Goal: Information Seeking & Learning: Learn about a topic

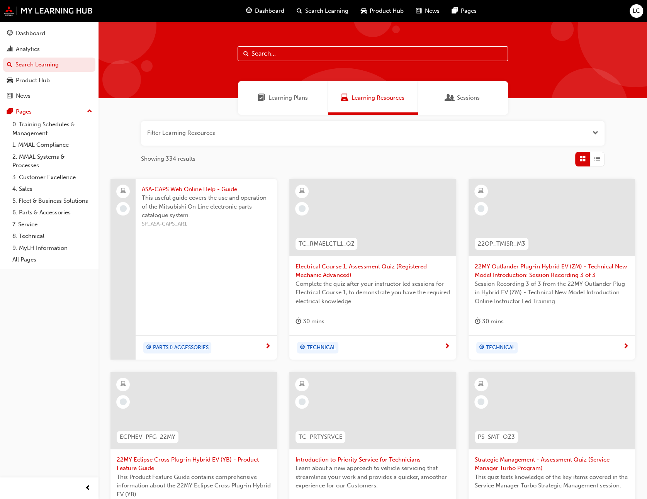
click at [272, 100] on span "Learning Plans" at bounding box center [288, 98] width 39 height 9
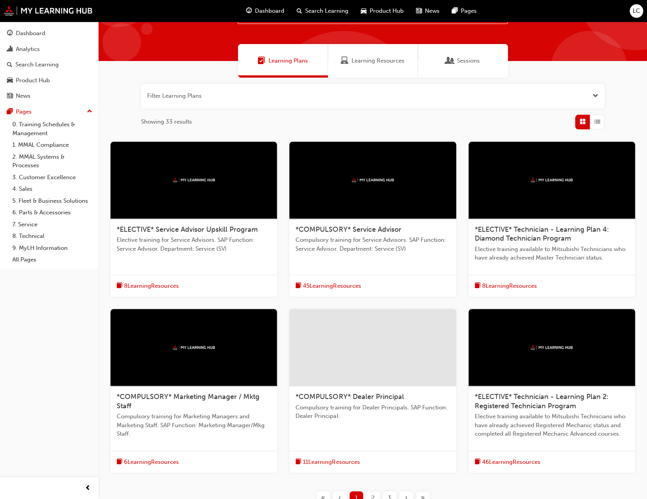
scroll to position [77, 0]
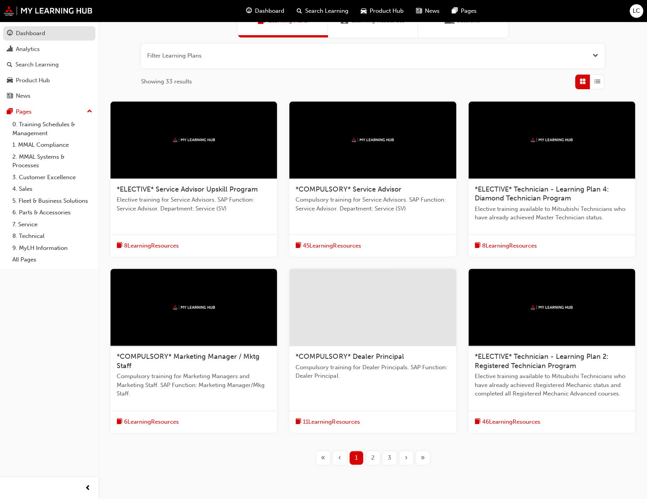
click at [44, 37] on div "Dashboard" at bounding box center [30, 33] width 29 height 9
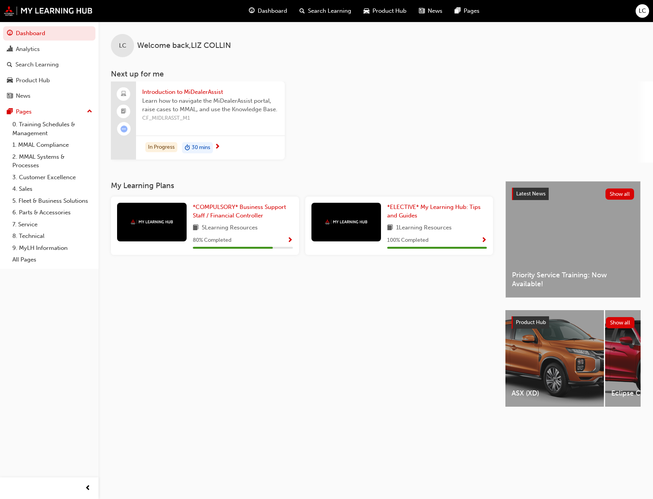
click at [230, 145] on div "In Progress 30 mins" at bounding box center [210, 148] width 149 height 24
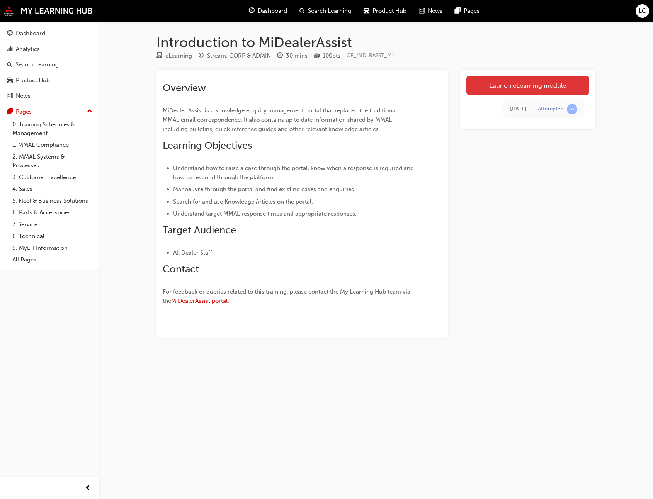
click at [502, 83] on link "Launch eLearning module" at bounding box center [528, 85] width 123 height 19
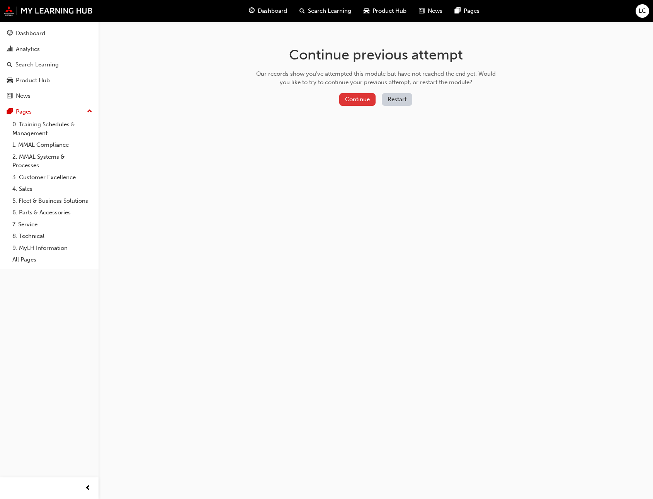
click at [354, 100] on button "Continue" at bounding box center [357, 99] width 36 height 13
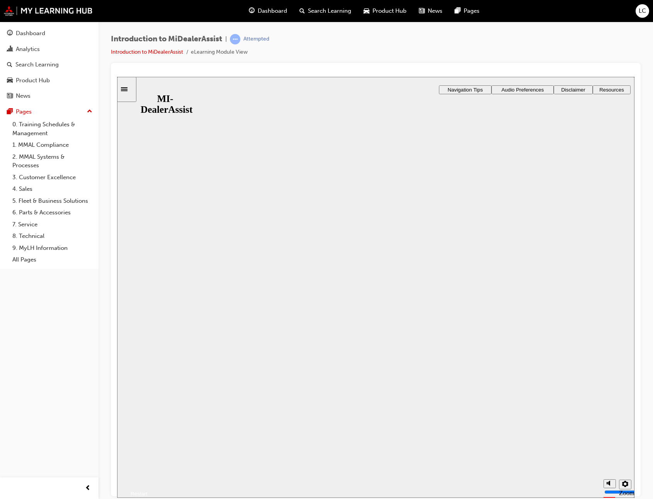
click at [148, 479] on button "Resume" at bounding box center [132, 484] width 31 height 10
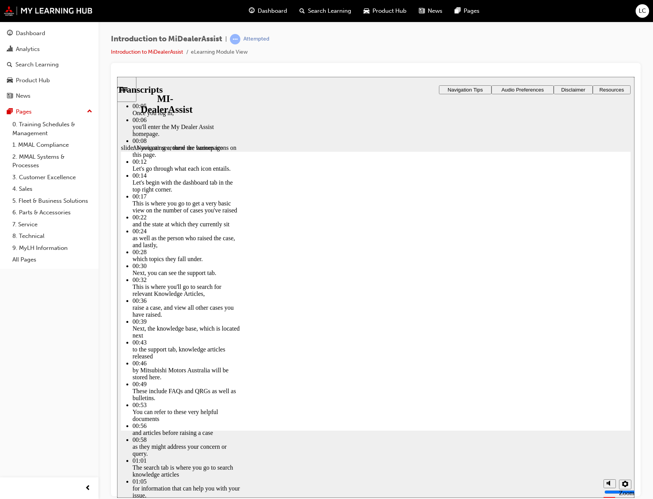
type input "144"
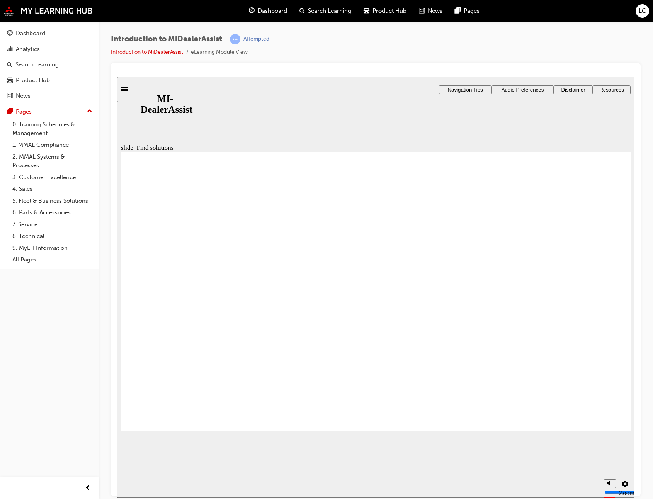
drag, startPoint x: 212, startPoint y: 390, endPoint x: 248, endPoint y: 376, distance: 38.8
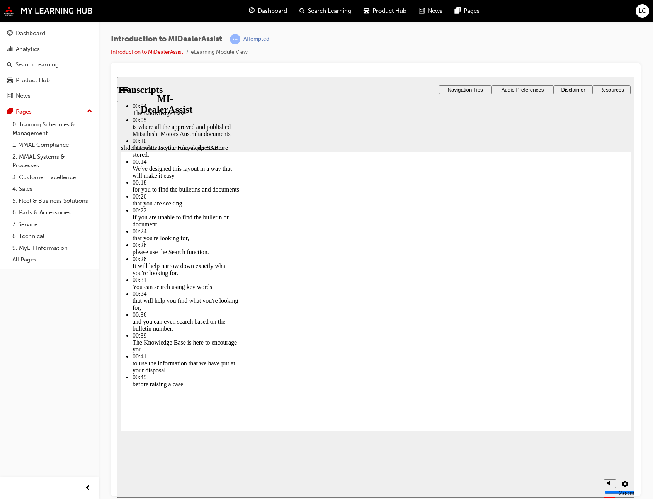
type input "51"
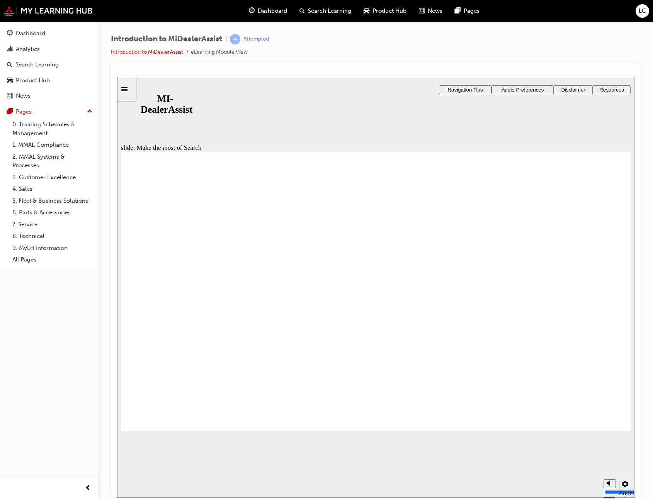
radio input "true"
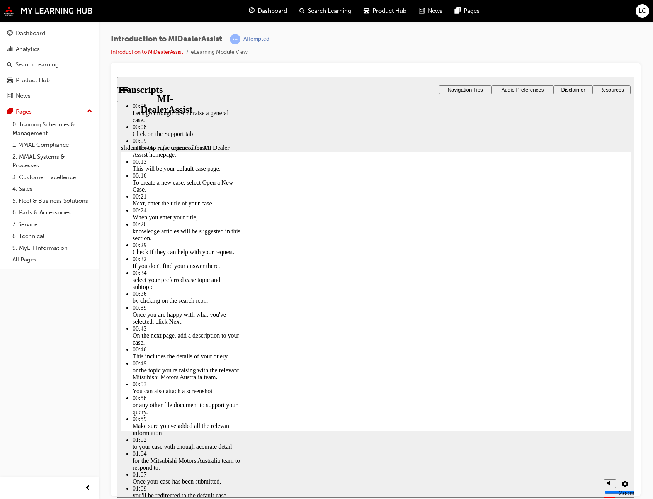
click at [444, 446] on div "slide: How to raise a general case Rectangle 2 Transcripts 00:05 : Let's go thr…" at bounding box center [376, 287] width 518 height 421
type input "85"
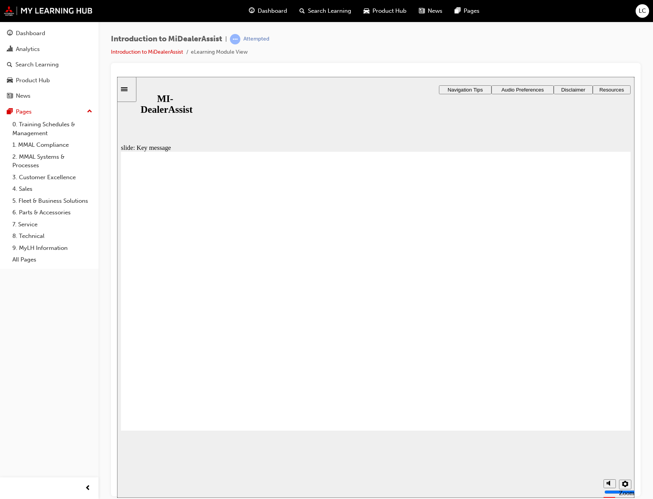
checkbox input "true"
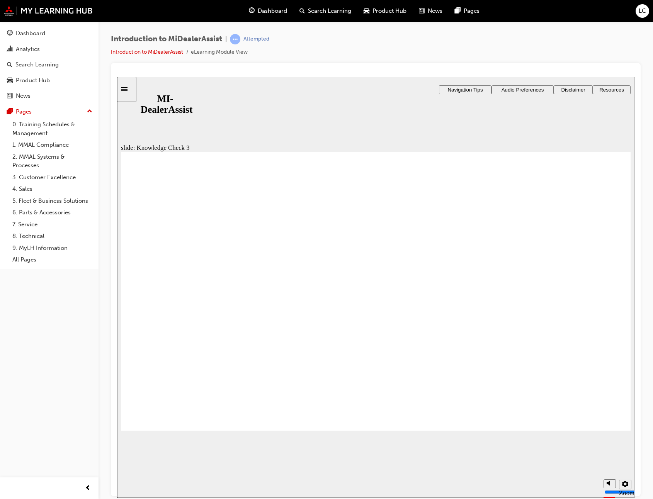
checkbox input "false"
checkbox input "true"
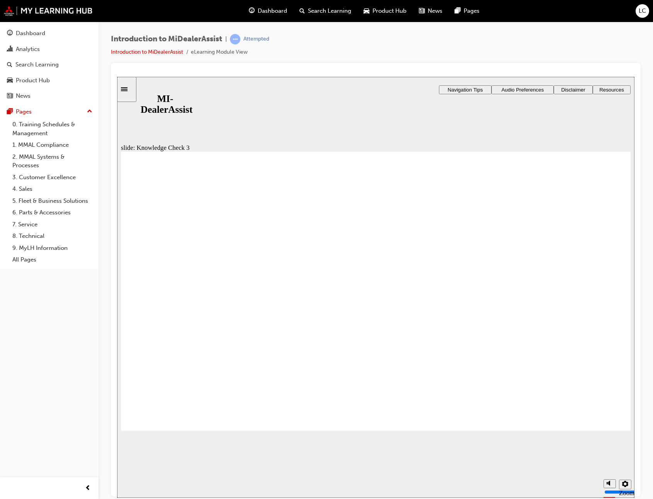
checkbox input "true"
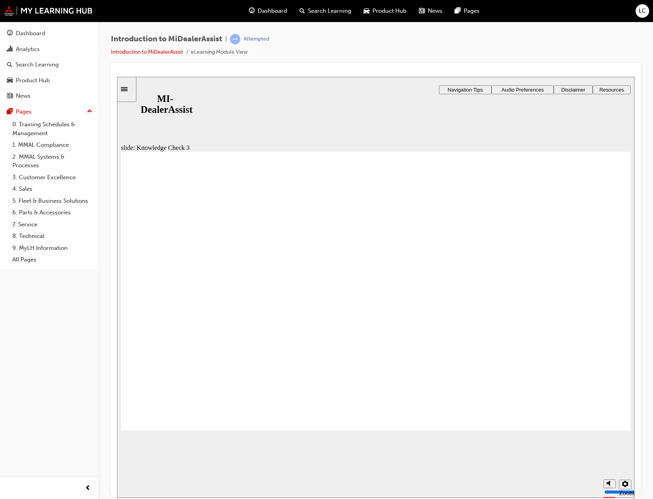
checkbox input "false"
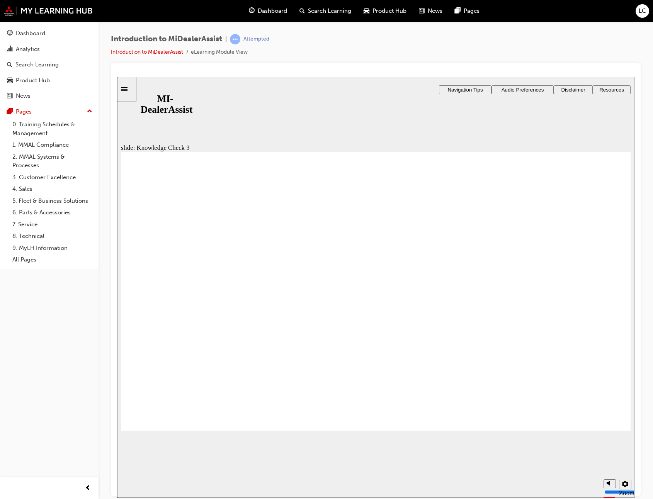
checkbox input "true"
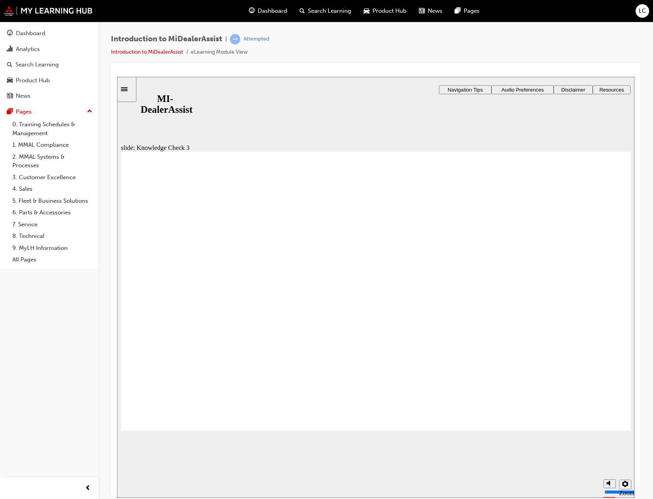
checkbox input "true"
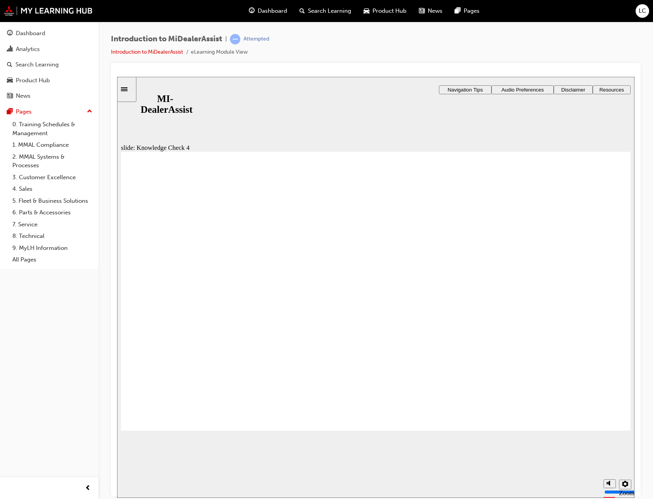
radio input "true"
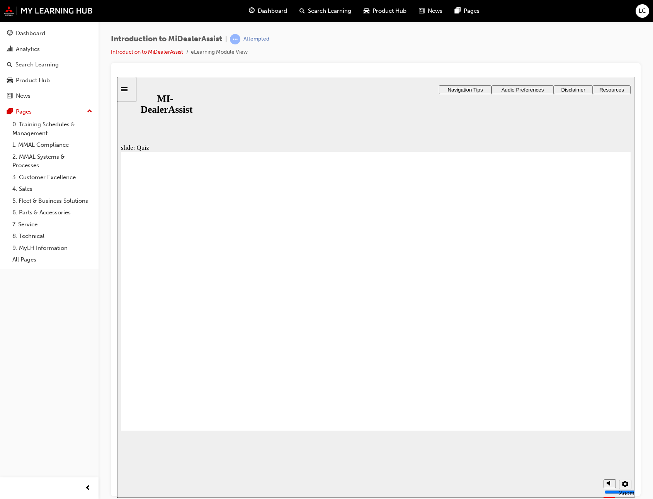
radio input "true"
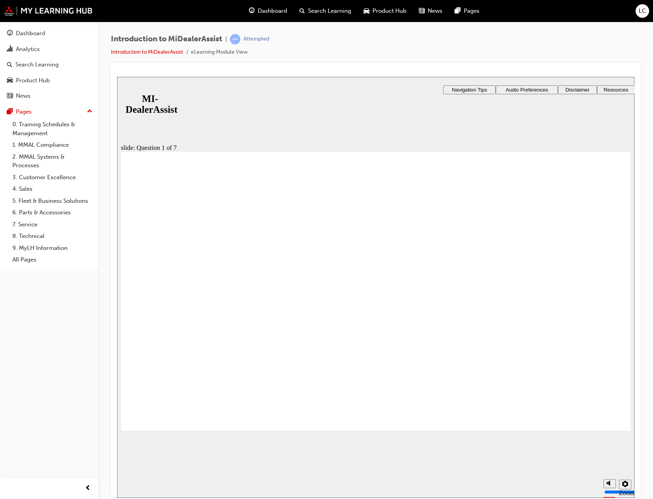
radio input "true"
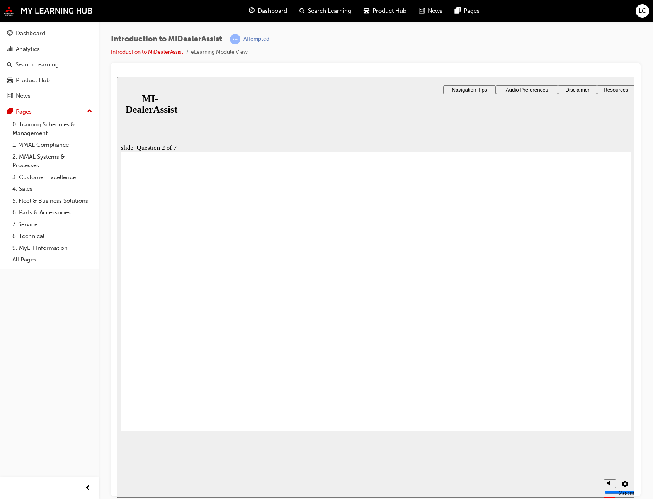
radio input "true"
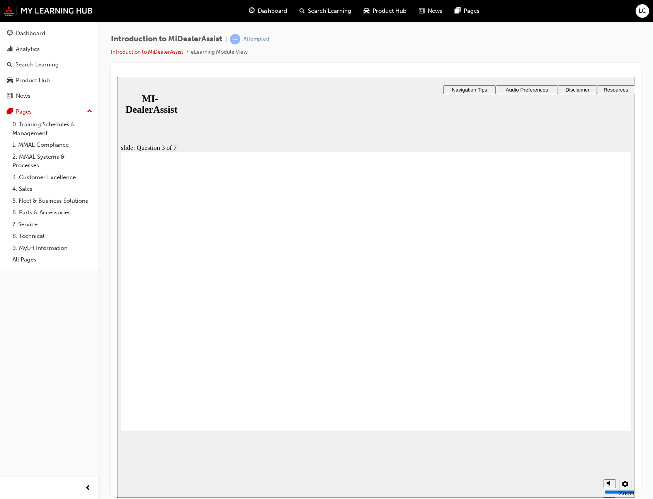
click at [304, 298] on div "slide: Question 4 of 7 Support tab Knowledge Base Notifications Cases Awaiting …" at bounding box center [376, 275] width 518 height 396
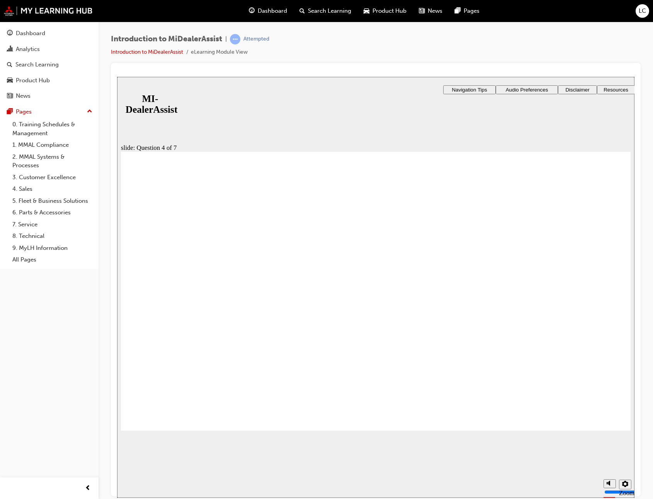
drag, startPoint x: 173, startPoint y: 311, endPoint x: 174, endPoint y: 305, distance: 6.2
radio input "true"
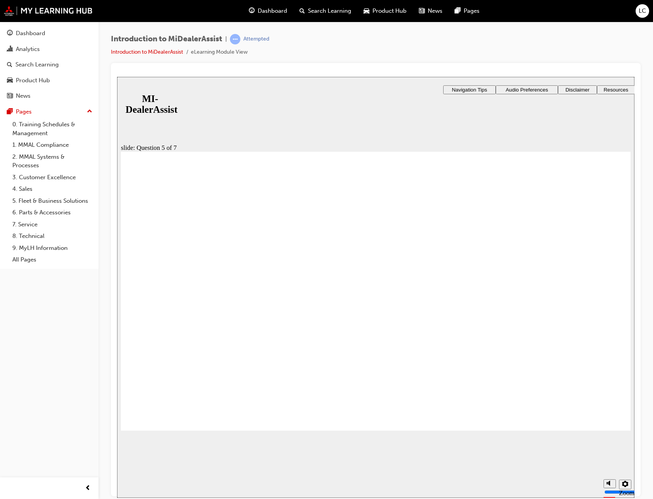
checkbox input "false"
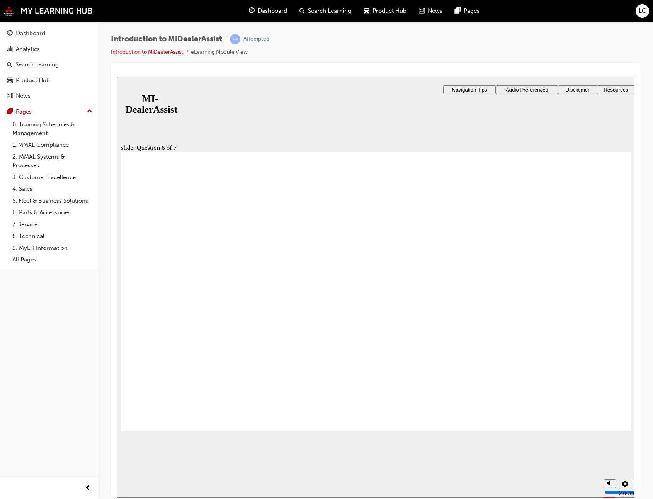
checkbox input "false"
checkbox input "true"
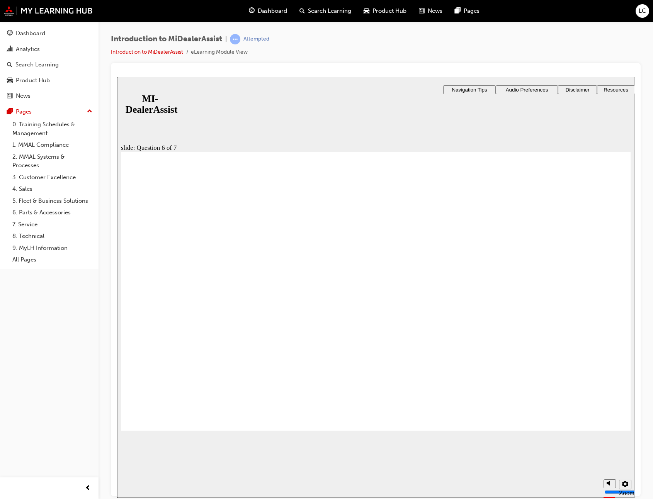
checkbox input "true"
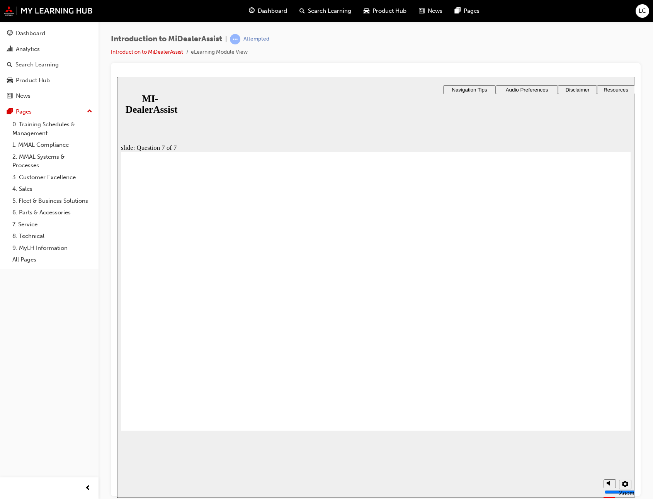
radio input "true"
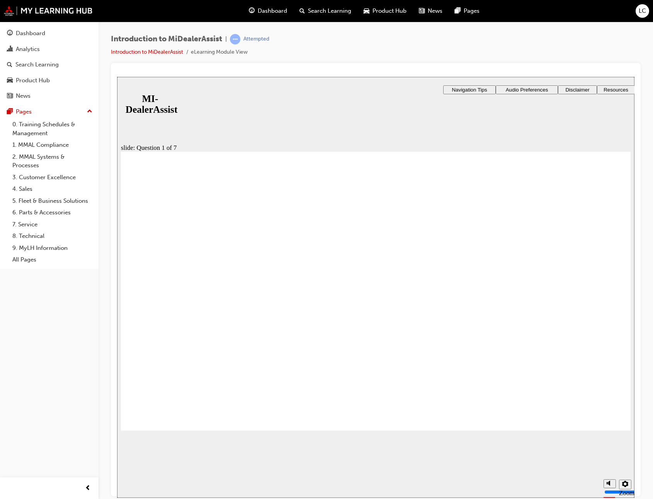
drag, startPoint x: 174, startPoint y: 293, endPoint x: 175, endPoint y: 312, distance: 19.8
radio input "true"
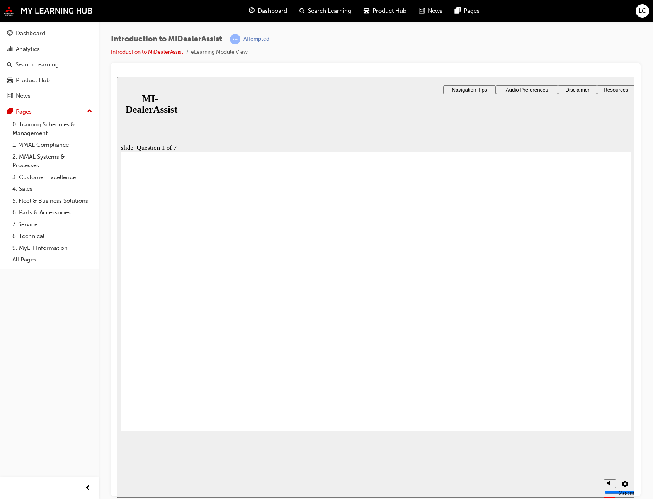
radio input "true"
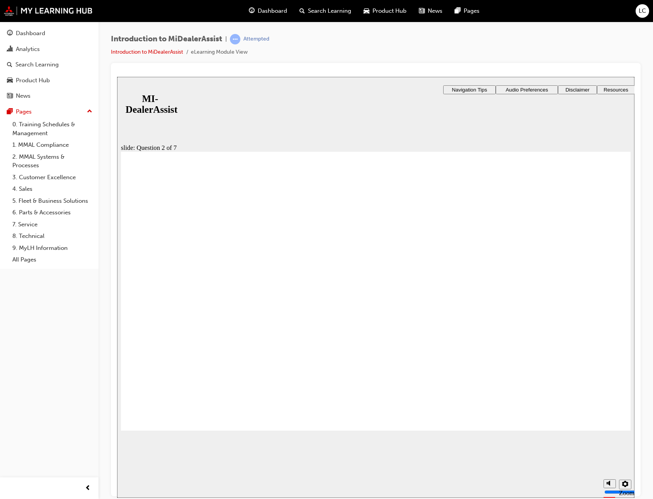
radio input "false"
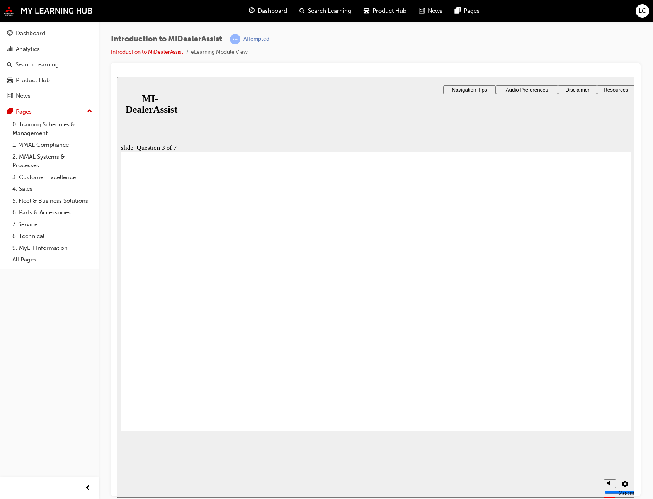
radio input "false"
radio input "true"
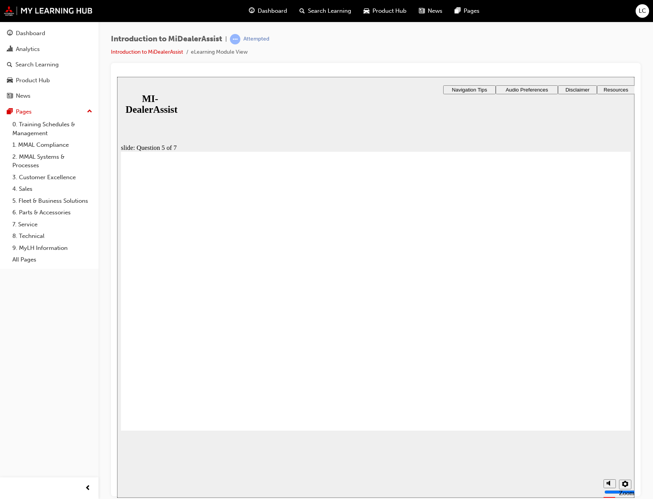
radio input "true"
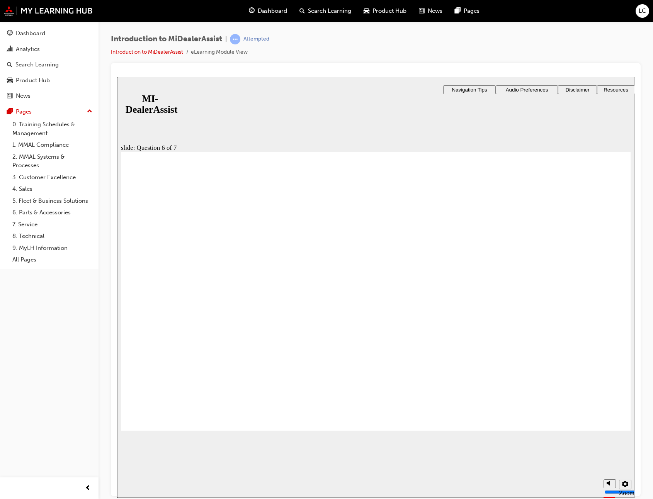
checkbox input "true"
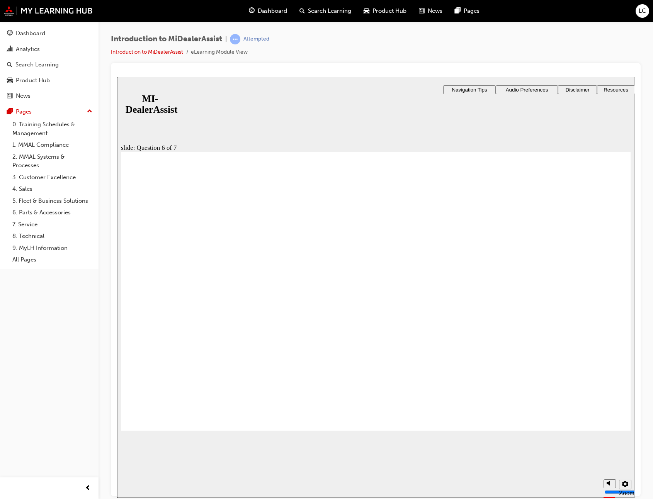
checkbox input "true"
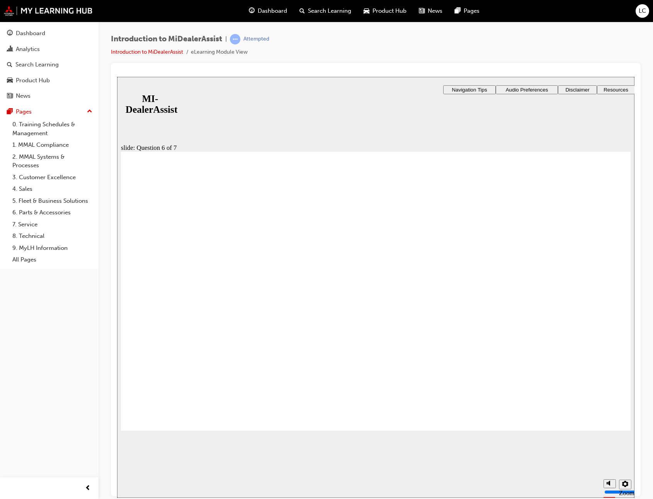
radio input "true"
click at [182, 403] on div "Rectangle 1 Rectangle 3 Question 7 of 7 Is the following statement true or fals…" at bounding box center [376, 295] width 510 height 287
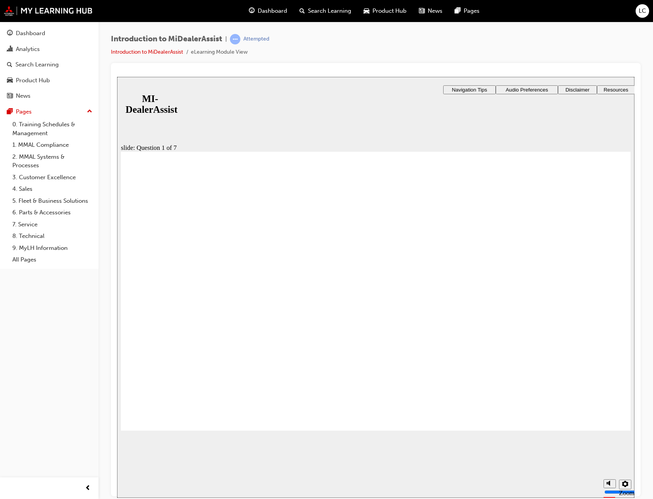
radio input "true"
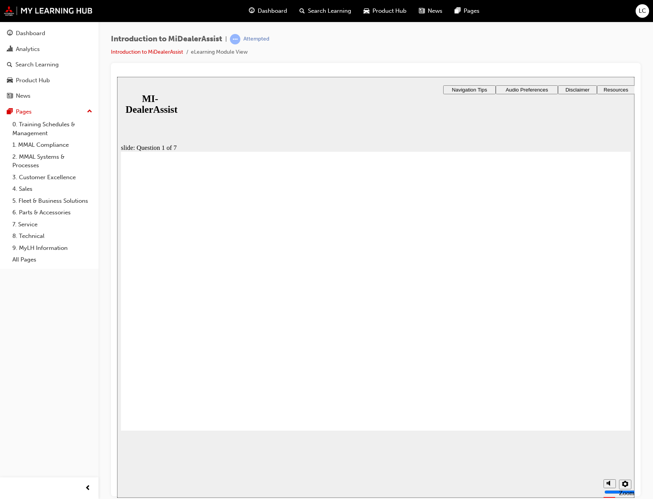
radio input "true"
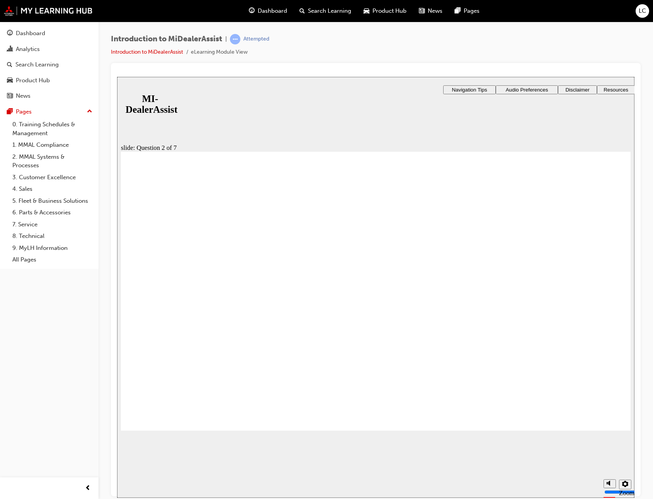
radio input "false"
radio input "true"
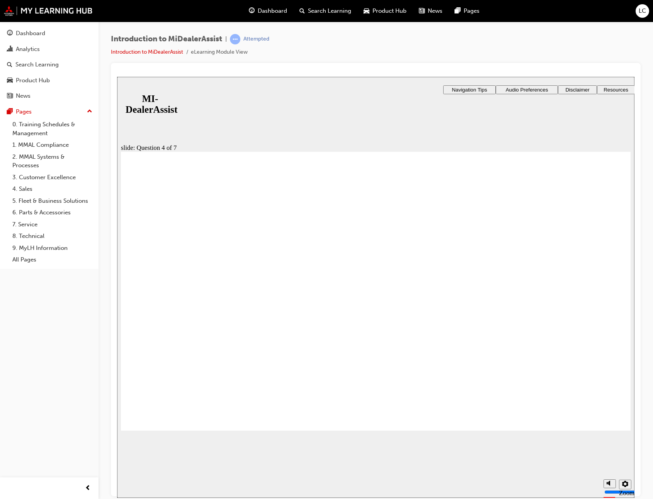
drag, startPoint x: 345, startPoint y: 326, endPoint x: 336, endPoint y: 327, distance: 8.9
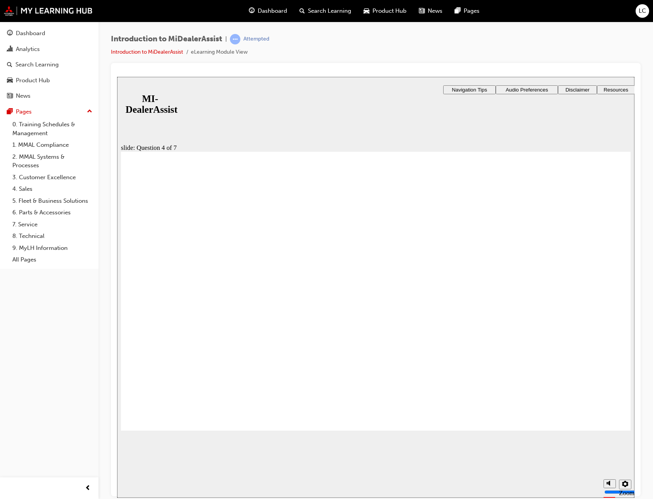
radio input "true"
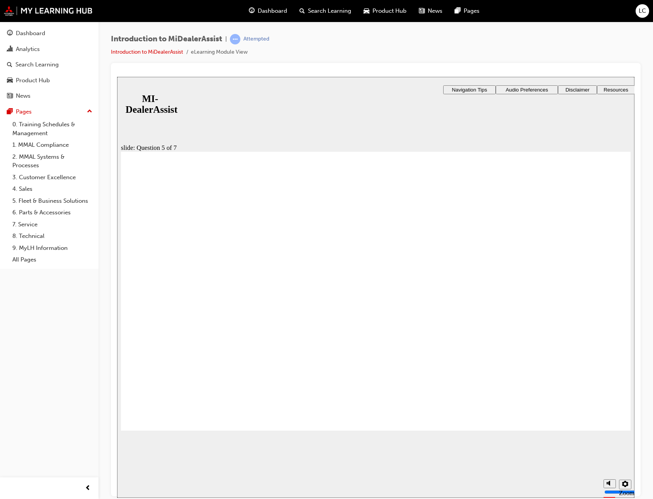
drag, startPoint x: 317, startPoint y: 373, endPoint x: 339, endPoint y: 376, distance: 21.9
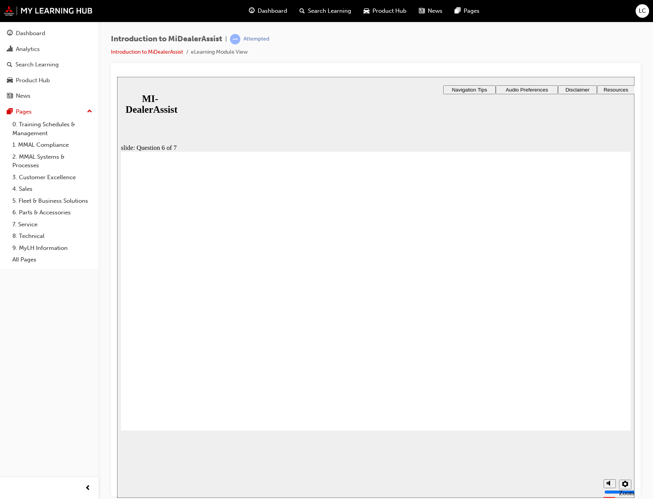
checkbox input "true"
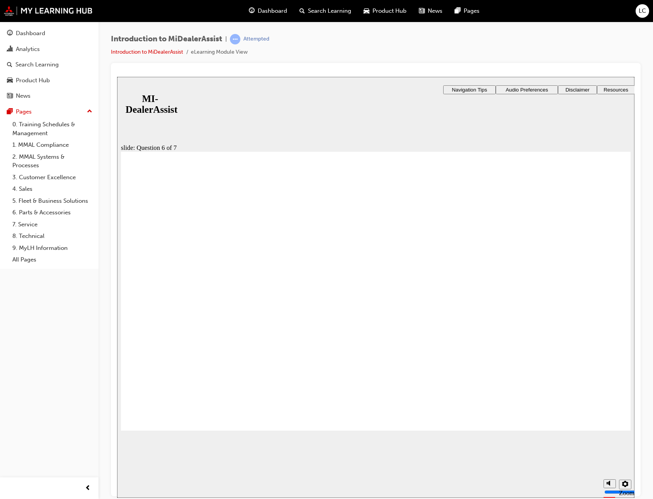
radio input "true"
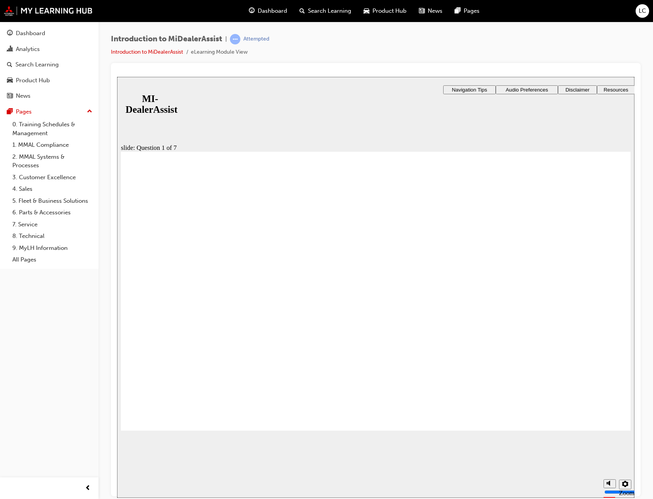
radio input "true"
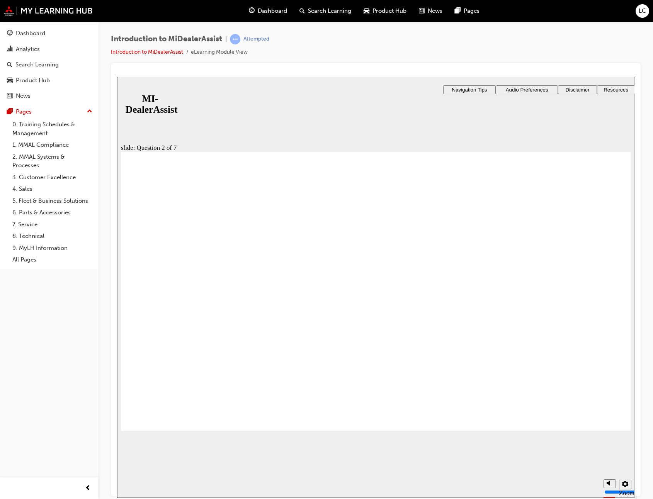
radio input "true"
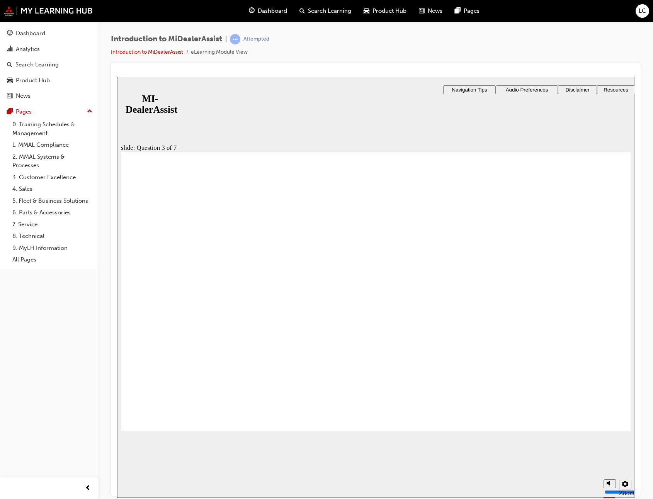
radio input "true"
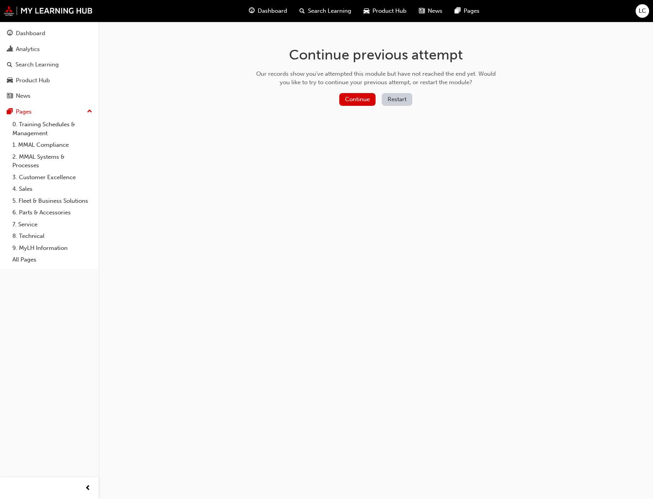
click at [364, 107] on div "Continue Restart" at bounding box center [376, 101] width 245 height 16
click at [364, 101] on button "Continue" at bounding box center [357, 99] width 36 height 13
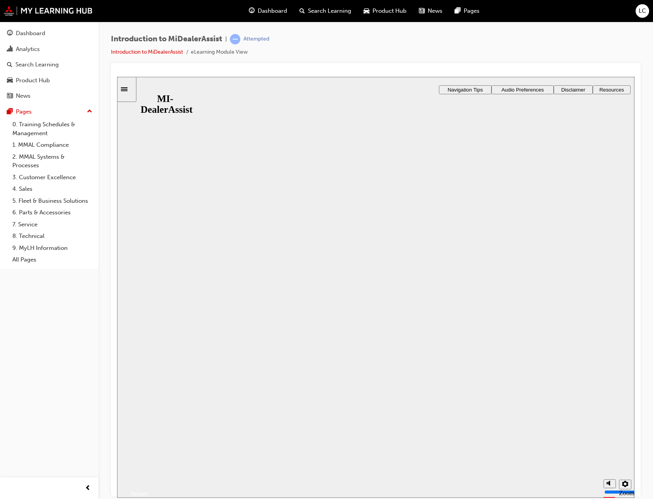
click at [148, 479] on button "Resume" at bounding box center [132, 484] width 31 height 10
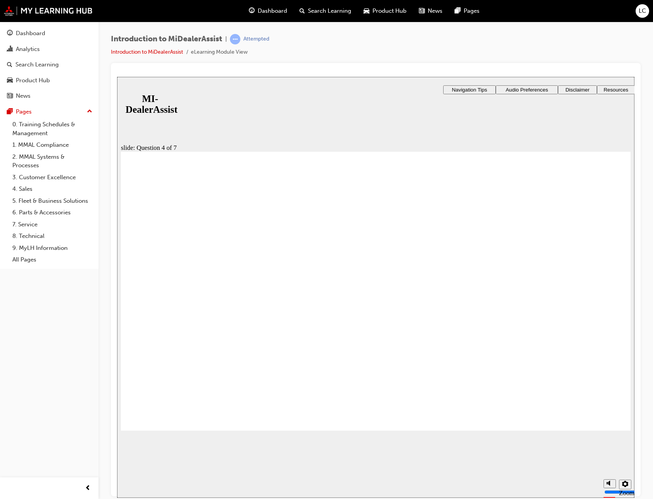
radio input "true"
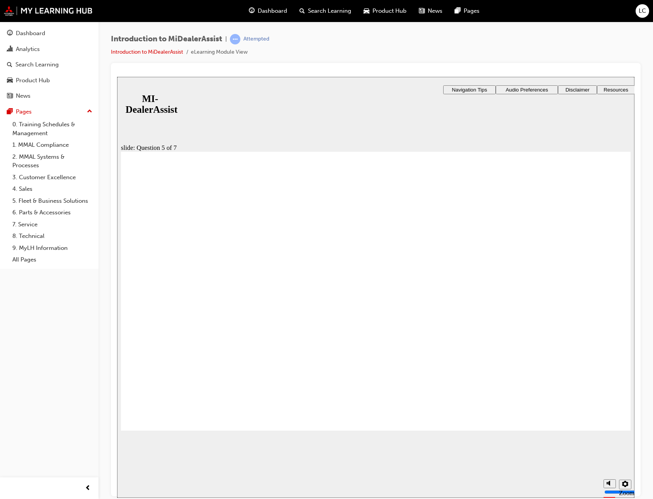
radio input "false"
radio input "true"
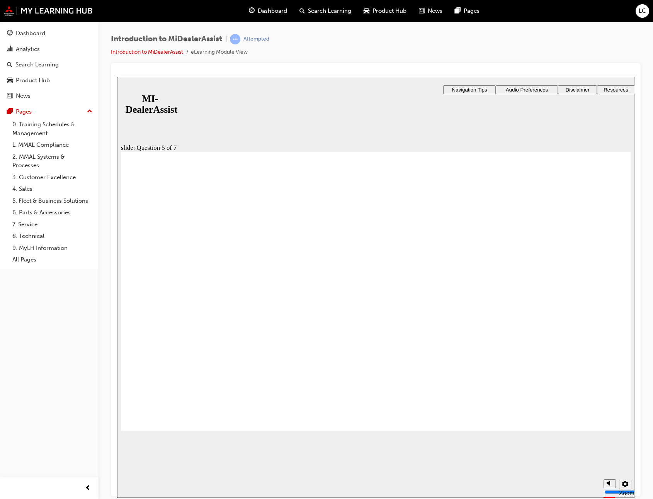
radio input "true"
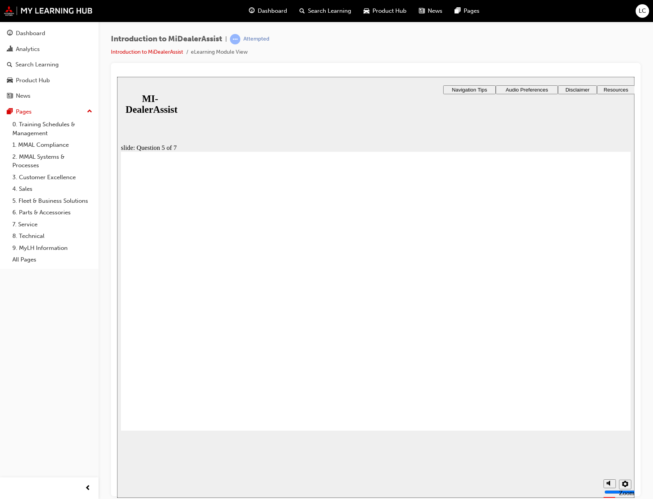
checkbox input "true"
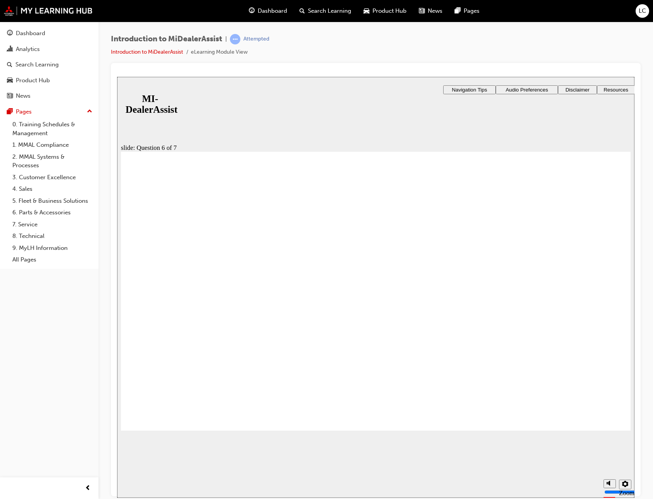
radio input "true"
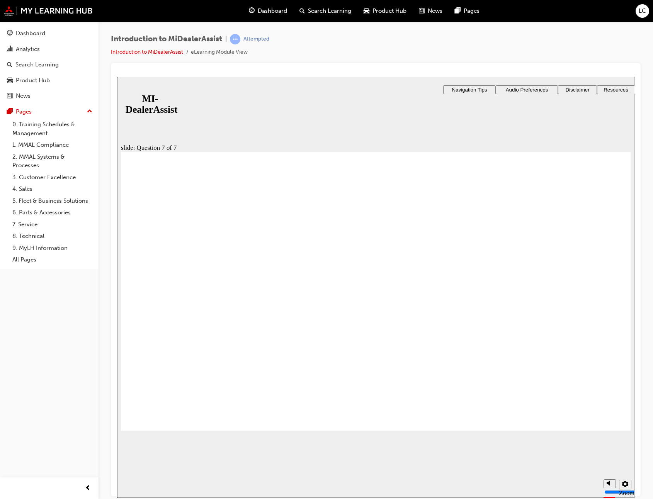
click at [130, 90] on icon "Sidebar Toggle" at bounding box center [127, 88] width 12 height 5
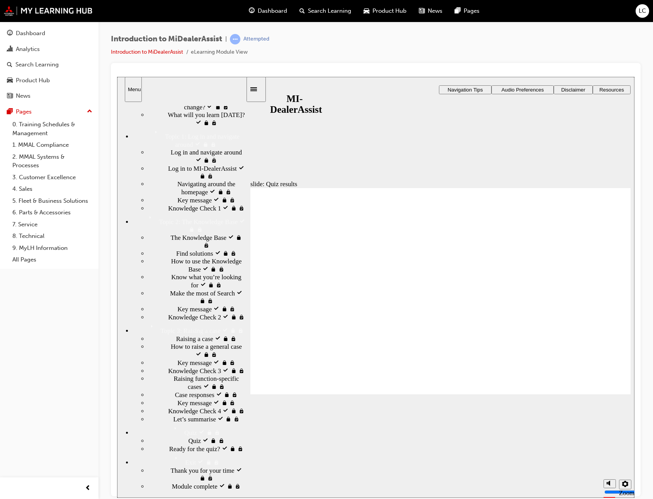
scroll to position [116, 0]
click at [189, 233] on div "The Knowledge Base visited The Knowledge Base" at bounding box center [197, 241] width 98 height 16
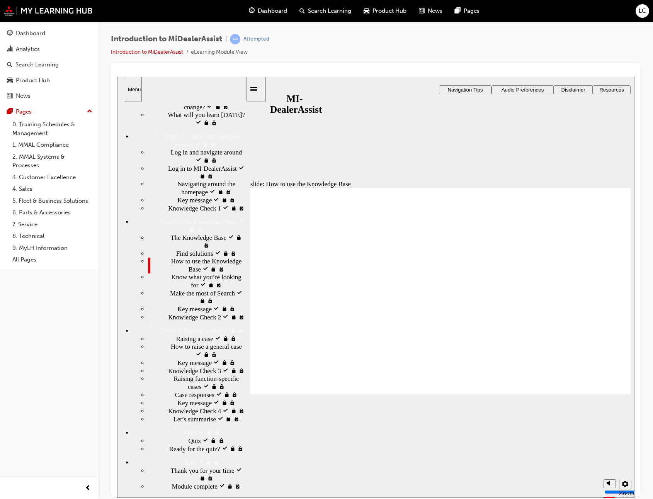
type input "50"
click at [198, 445] on span "Ready for the quiz? visited" at bounding box center [204, 449] width 70 height 8
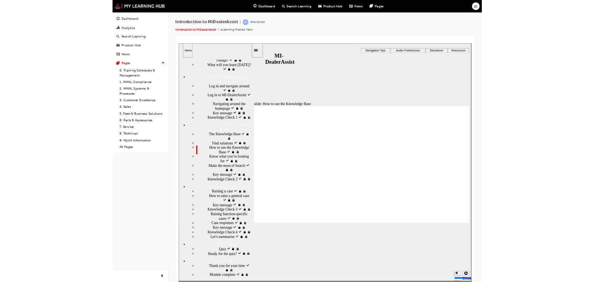
scroll to position [109, 0]
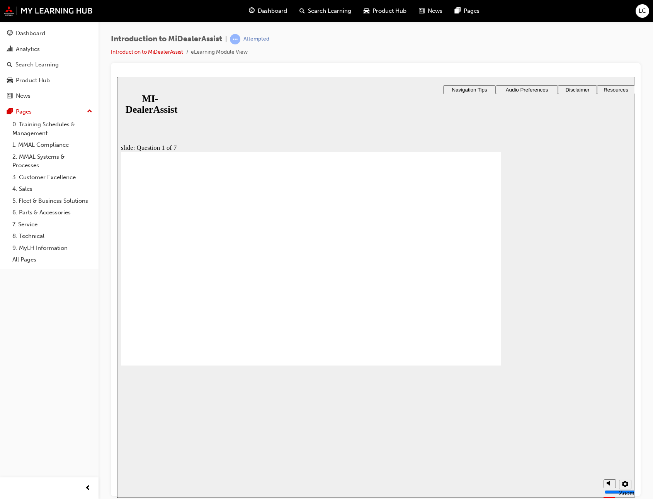
radio input "true"
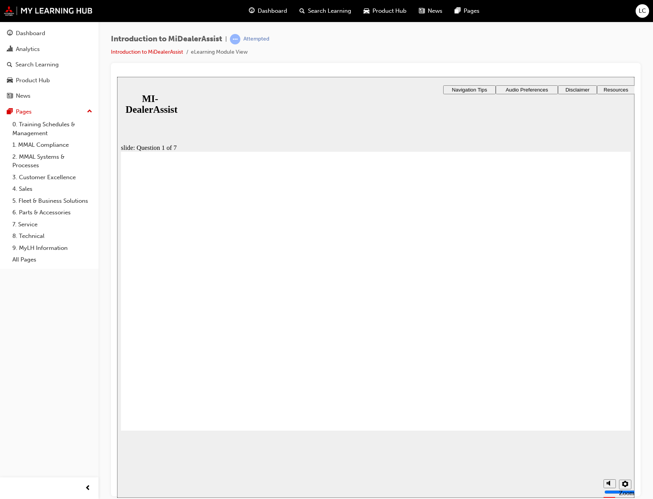
radio input "true"
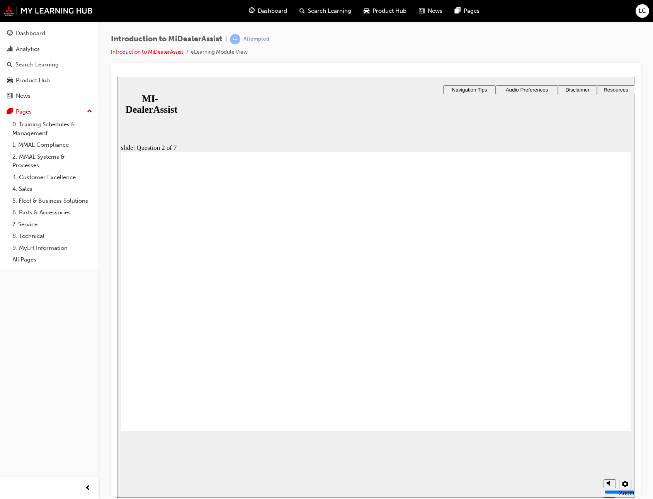
click at [153, 93] on div "slide: Question 2 of 7 Rectangle 5 That’s not quite right. You didn’t select th…" at bounding box center [376, 287] width 518 height 421
click at [156, 90] on div "slide: Question 2 of 7 Rectangle 5 That’s not quite right. You didn’t select th…" at bounding box center [376, 287] width 518 height 421
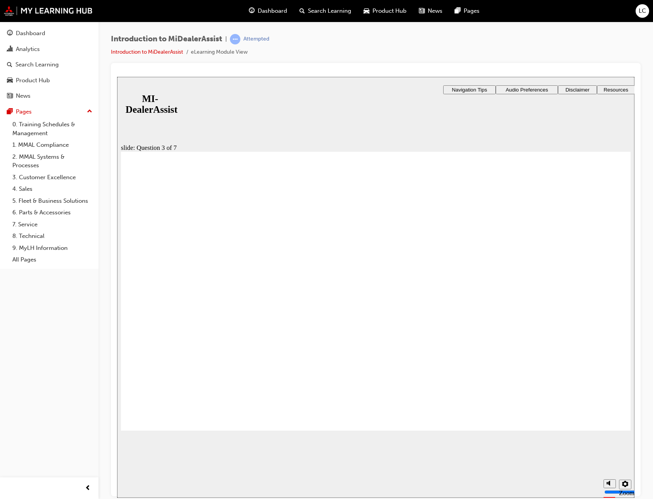
radio input "true"
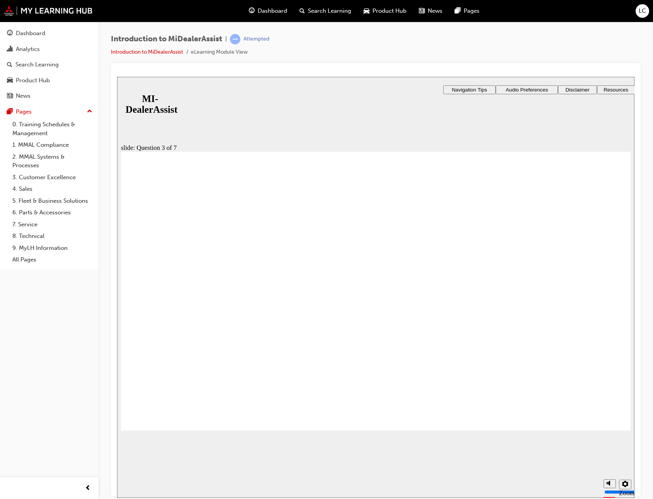
drag, startPoint x: 493, startPoint y: 286, endPoint x: 498, endPoint y: 286, distance: 5.1
click at [488, 285] on div "​57%​ slide: Question 4 of 7 Support tab Knowledge Base Notifications Cases Awa…" at bounding box center [376, 275] width 518 height 396
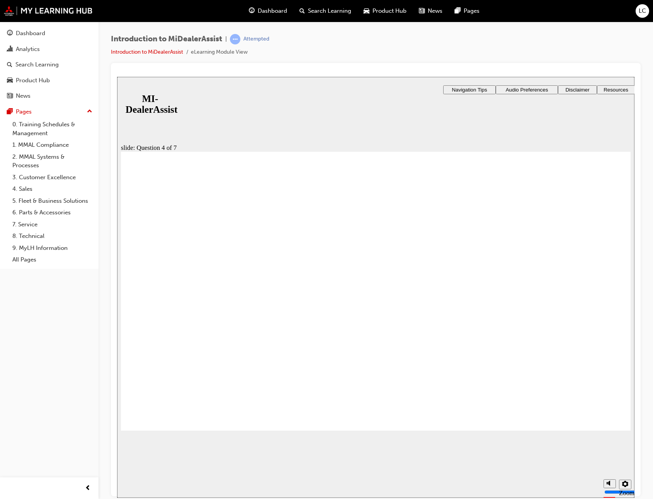
click at [403, 123] on div "slide: Question 4 of 7 Support tab Knowledge Base Notifications Cases Awaiting …" at bounding box center [376, 287] width 518 height 421
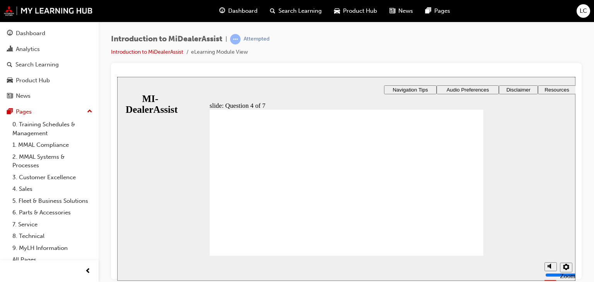
click at [478, 181] on div "​57%​ slide: Question 4 of 7 Support tab Knowledge Base Notifications Cases Awa…" at bounding box center [346, 275] width 458 height 396
drag, startPoint x: 339, startPoint y: 218, endPoint x: 404, endPoint y: 217, distance: 64.6
drag, startPoint x: 409, startPoint y: 217, endPoint x: 413, endPoint y: 218, distance: 4.7
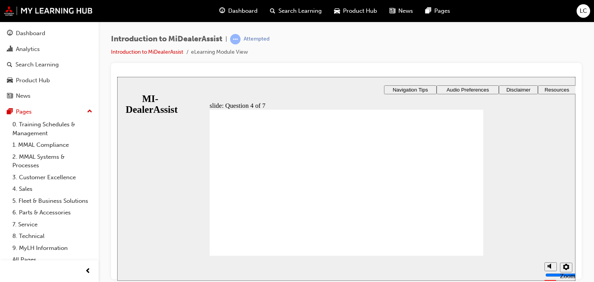
drag, startPoint x: 250, startPoint y: 197, endPoint x: 354, endPoint y: 197, distance: 104.4
click at [374, 201] on div "​57%​ slide: Question 4 of 7 Support tab Knowledge Base Notifications Cases Awa…" at bounding box center [346, 275] width 458 height 396
click at [387, 199] on div "​57%​ slide: Question 4 of 7 Support tab Knowledge Base Notifications Cases Awa…" at bounding box center [346, 275] width 458 height 396
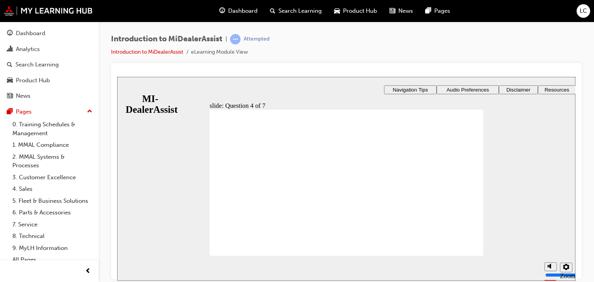
click at [388, 205] on div "​57%​ slide: Question 4 of 7 Support tab Knowledge Base Notifications Cases Awa…" at bounding box center [346, 275] width 458 height 396
click at [385, 196] on div "​57%​ slide: Question 4 of 7 Support tab Knowledge Base Notifications Cases Awa…" at bounding box center [346, 275] width 458 height 396
drag, startPoint x: 396, startPoint y: 203, endPoint x: 400, endPoint y: 203, distance: 3.9
click at [396, 204] on div "​57%​ slide: Question 4 of 7 Support tab Knowledge Base Notifications Cases Awa…" at bounding box center [346, 275] width 458 height 396
click at [373, 202] on div "​57%​ slide: Question 4 of 7 Support tab Knowledge Base Notifications Cases Awa…" at bounding box center [346, 275] width 458 height 396
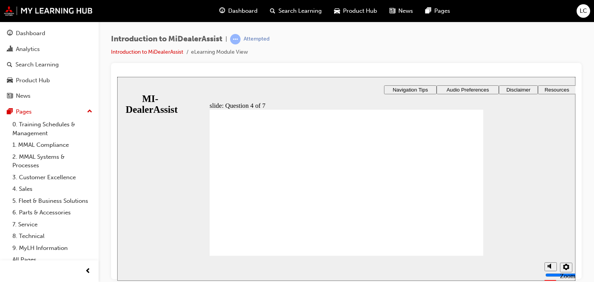
click at [379, 202] on div "​57%​ slide: Question 4 of 7 Support tab Knowledge Base Notifications Cases Awa…" at bounding box center [346, 275] width 458 height 396
click at [424, 159] on div "​57%​ slide: Question 4 of 7 Support tab Knowledge Base Notifications Cases Awa…" at bounding box center [346, 275] width 458 height 396
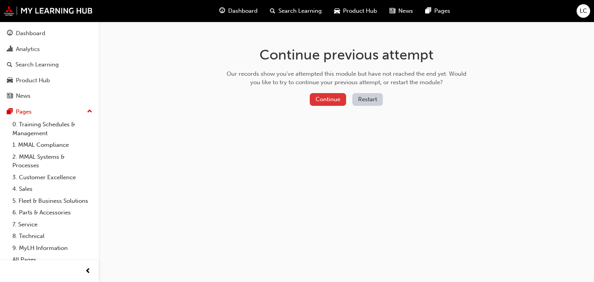
click at [342, 101] on button "Continue" at bounding box center [328, 99] width 36 height 13
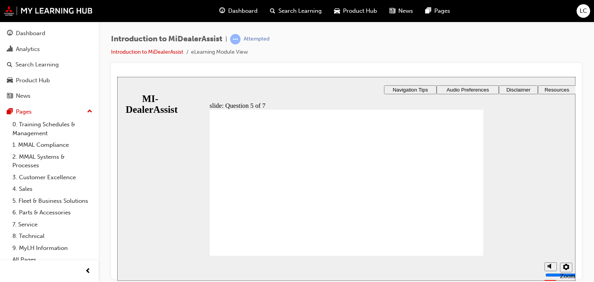
radio input "false"
radio input "true"
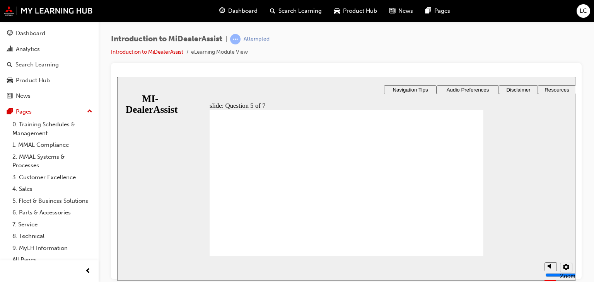
radio input "false"
radio input "true"
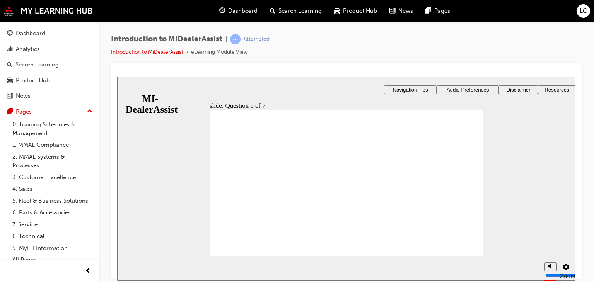
checkbox input "true"
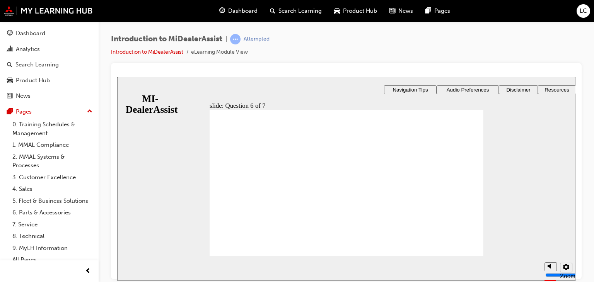
checkbox input "true"
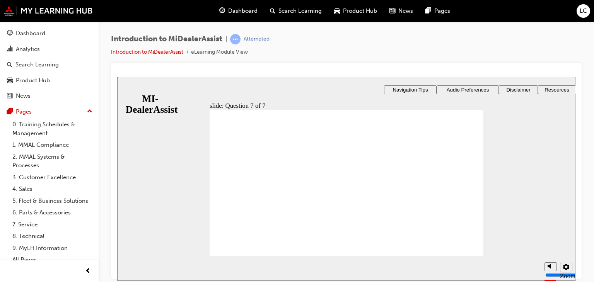
radio input "true"
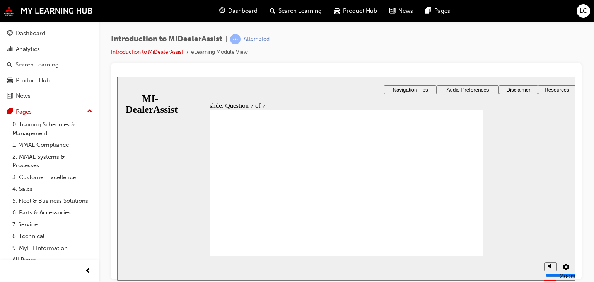
radio input "true"
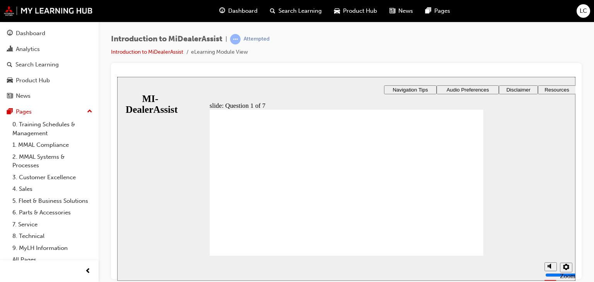
radio input "true"
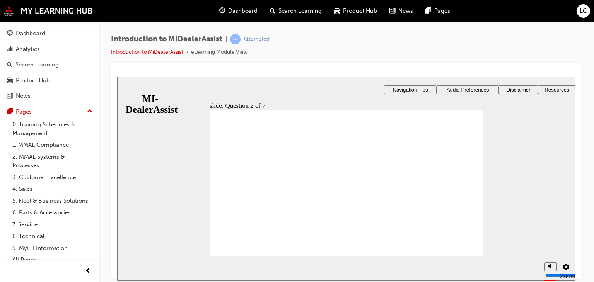
radio input "true"
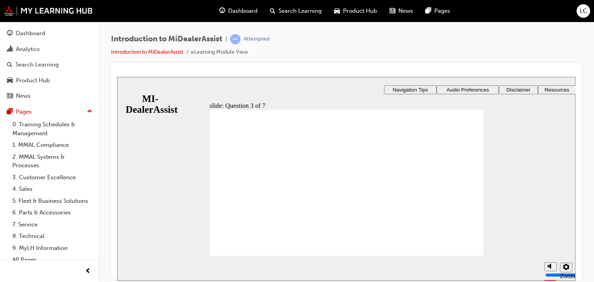
drag, startPoint x: 389, startPoint y: 183, endPoint x: 408, endPoint y: 184, distance: 18.6
click at [390, 183] on div "​43%​ slide: Question 4 of 7 Support tab Knowledge Base Notifications Cases Awa…" at bounding box center [346, 275] width 458 height 396
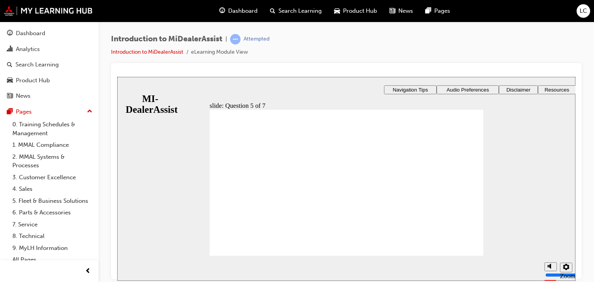
radio input "false"
radio input "true"
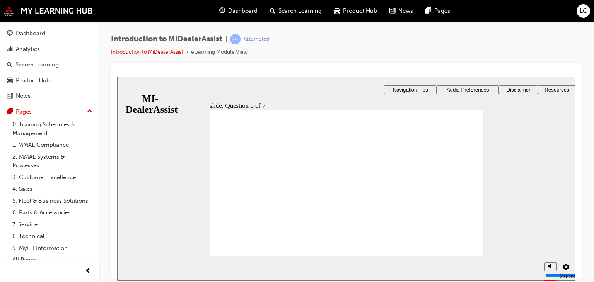
checkbox input "true"
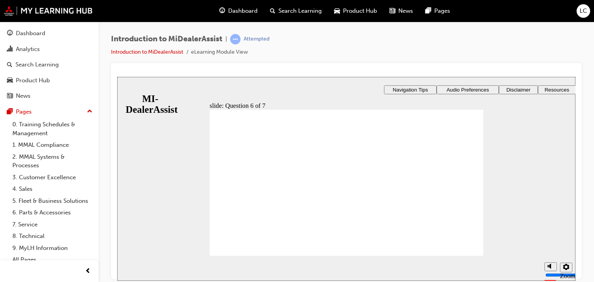
radio input "true"
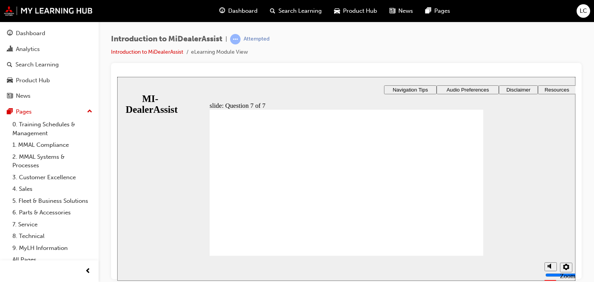
radio input "true"
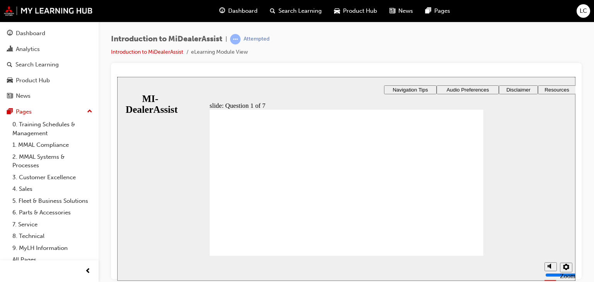
radio input "true"
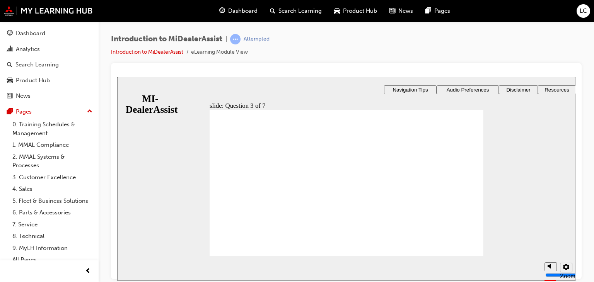
radio input "true"
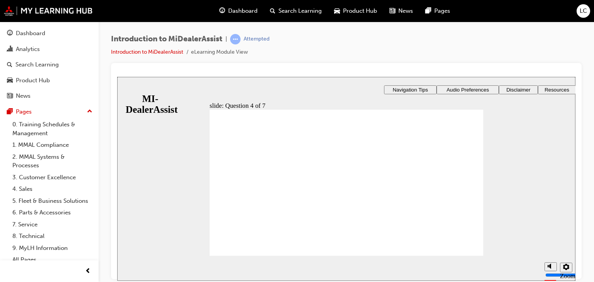
click at [379, 184] on div "​71%​ slide: Question 4 of 7 Support tab Knowledge Base Notifications Cases Awa…" at bounding box center [346, 275] width 458 height 396
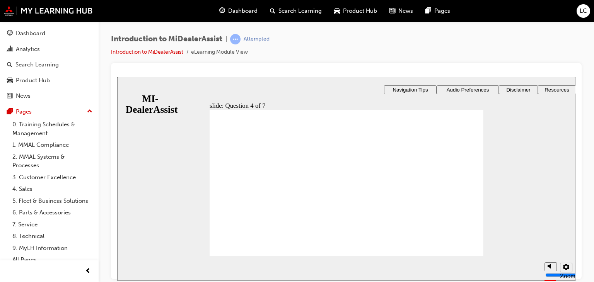
click at [172, 53] on link "Introduction to MiDealerAssist" at bounding box center [147, 52] width 72 height 7
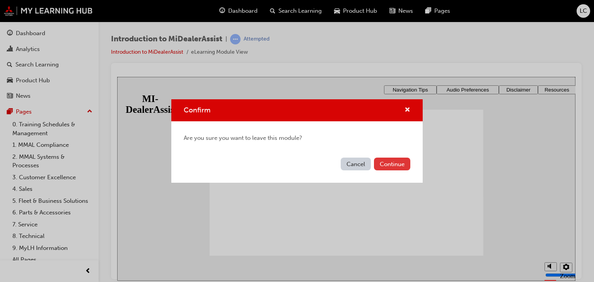
click at [387, 162] on button "Continue" at bounding box center [392, 164] width 36 height 13
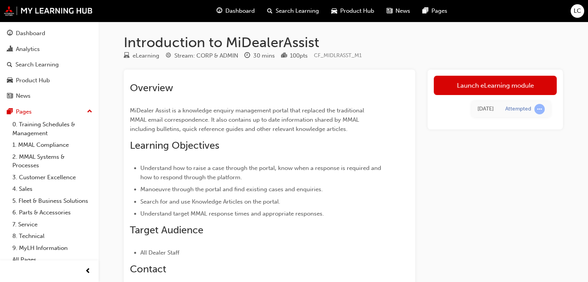
drag, startPoint x: 516, startPoint y: 87, endPoint x: 506, endPoint y: 77, distance: 15.3
click at [506, 77] on link "Launch eLearning module" at bounding box center [495, 85] width 123 height 19
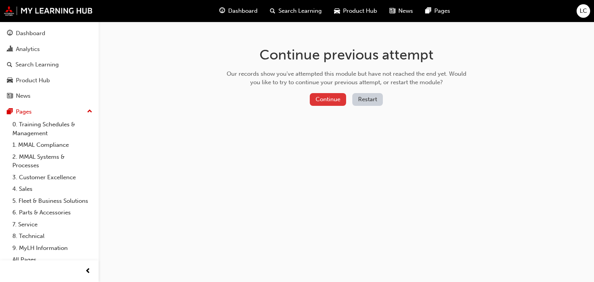
click at [317, 95] on button "Continue" at bounding box center [328, 99] width 36 height 13
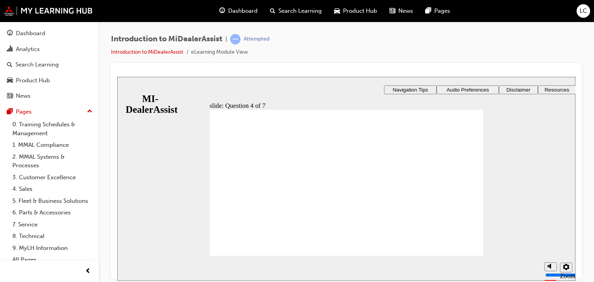
radio input "true"
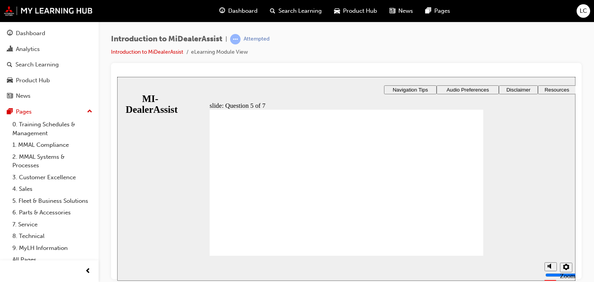
checkbox input "true"
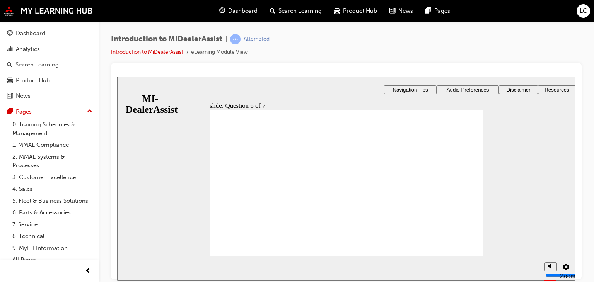
checkbox input "true"
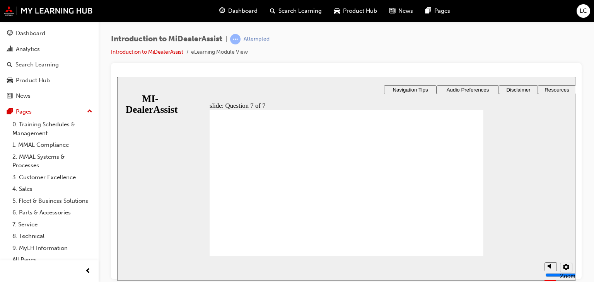
radio input "false"
radio input "true"
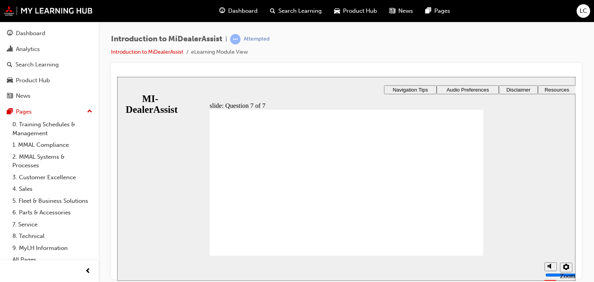
radio input "true"
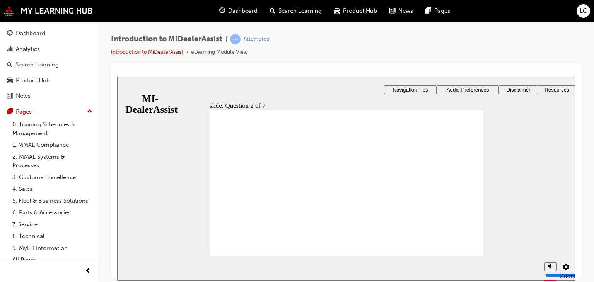
radio input "true"
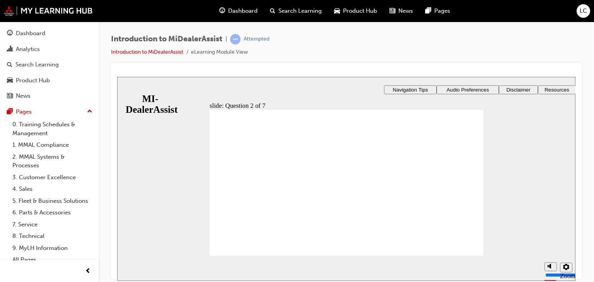
radio input "true"
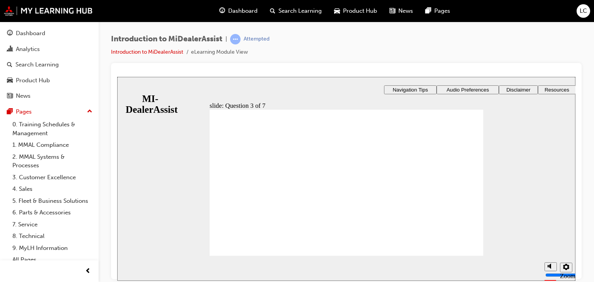
click at [426, 197] on div "​57%​ slide: Question 4 of 7 Support tab Knowledge Base Notifications Cases Awa…" at bounding box center [346, 275] width 458 height 396
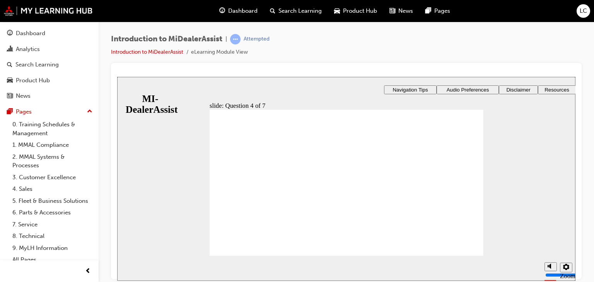
click at [391, 196] on div "​57%​ slide: Question 4 of 7 Support tab Knowledge Base Notifications Cases Awa…" at bounding box center [346, 275] width 458 height 396
click at [416, 178] on div "​57%​ slide: Question 4 of 7 Support tab Knowledge Base Notifications Cases Awa…" at bounding box center [346, 275] width 458 height 396
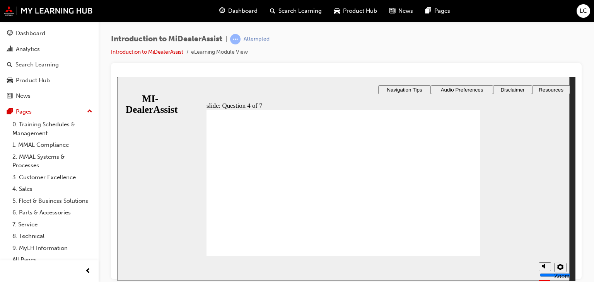
drag, startPoint x: 334, startPoint y: 227, endPoint x: 341, endPoint y: 227, distance: 7.0
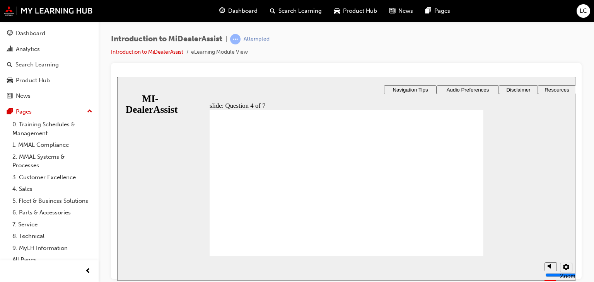
drag, startPoint x: 354, startPoint y: 227, endPoint x: 383, endPoint y: 232, distance: 29.0
radio input "true"
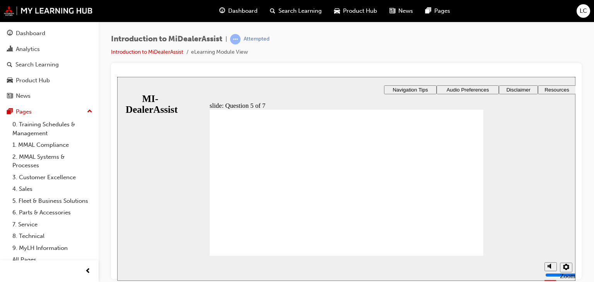
checkbox input "true"
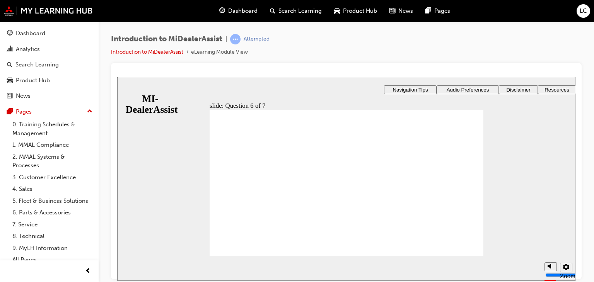
checkbox input "false"
checkbox input "true"
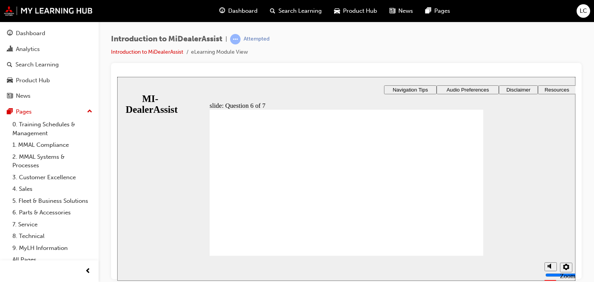
radio input "true"
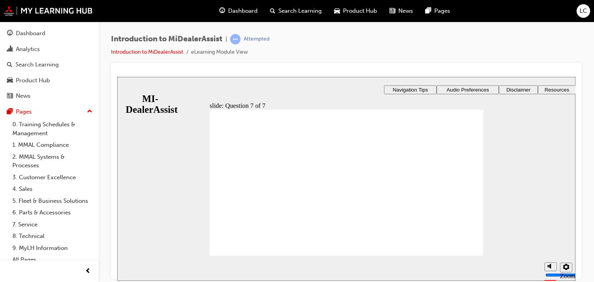
click at [141, 97] on div "slide: Quiz results Sorry, you didn't pass. Click Retry quiz to try again. Befo…" at bounding box center [346, 179] width 458 height 204
click at [132, 92] on div "Sidebar Toggle" at bounding box center [126, 89] width 13 height 6
